Goal: Find specific page/section: Find specific page/section

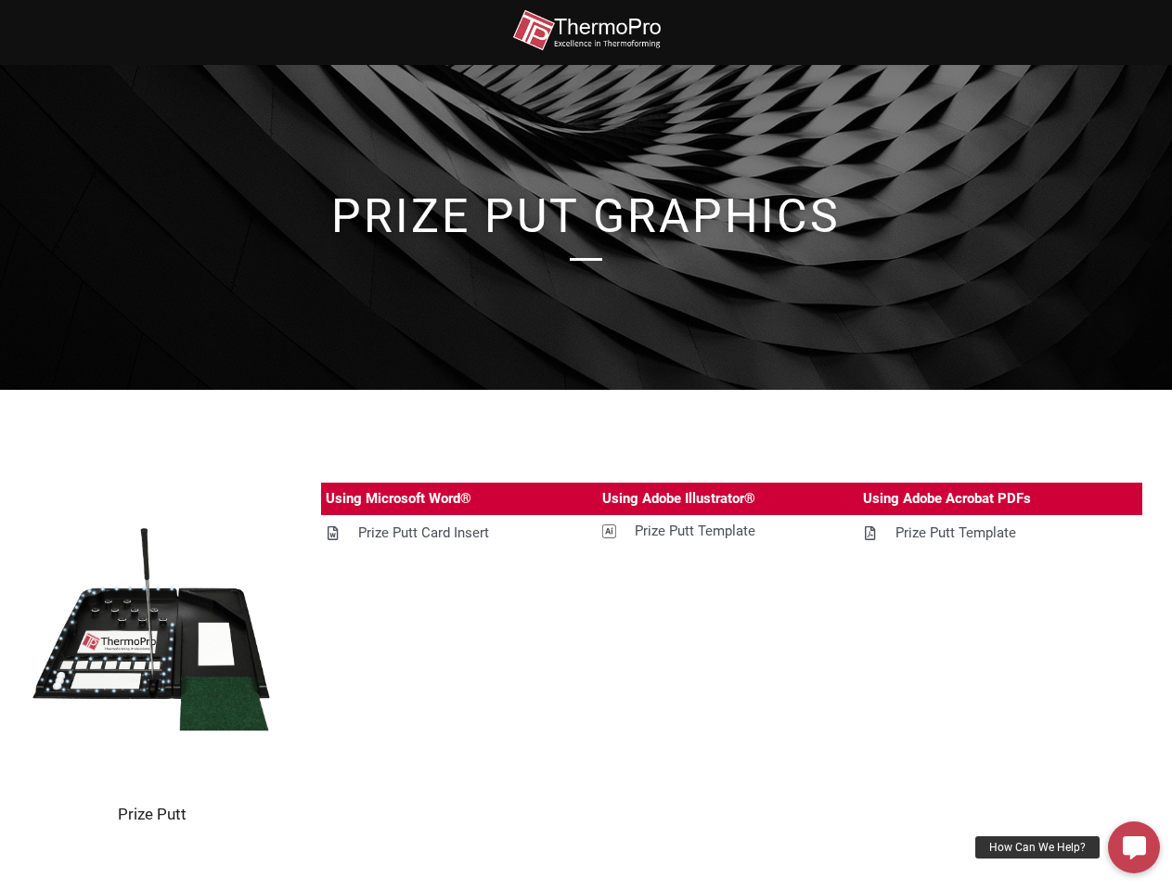
click at [585, 445] on section "Prize Putt Using Microsoft Word® Using Adobe Illustrator® Using Adobe Acrobat P…" at bounding box center [586, 653] width 1172 height 527
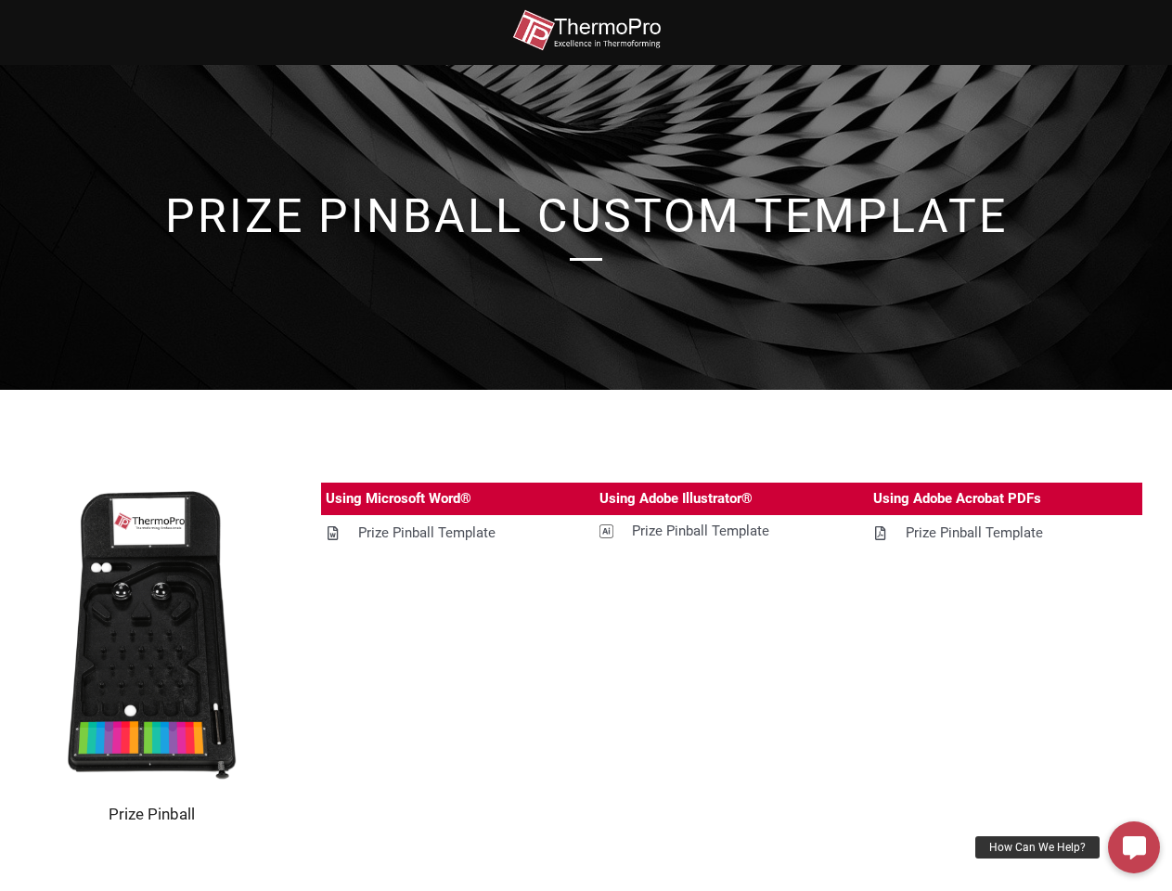
click at [585, 445] on section "Prize Pinball Using Microsoft Word® Using Adobe Illustrator® Using Adobe Acroba…" at bounding box center [586, 653] width 1172 height 527
